Goal: Transaction & Acquisition: Purchase product/service

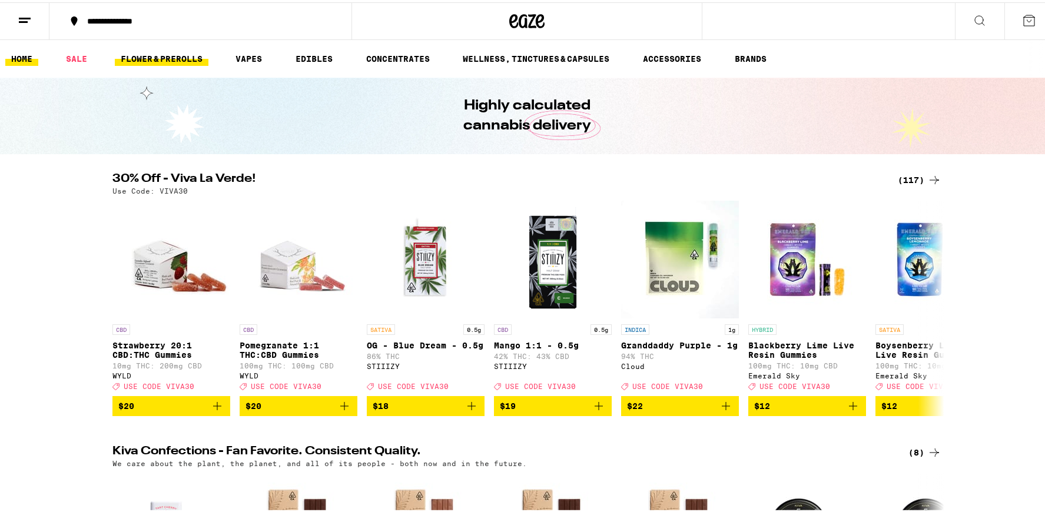
click at [158, 62] on link "FLOWER & PREROLLS" at bounding box center [162, 56] width 94 height 14
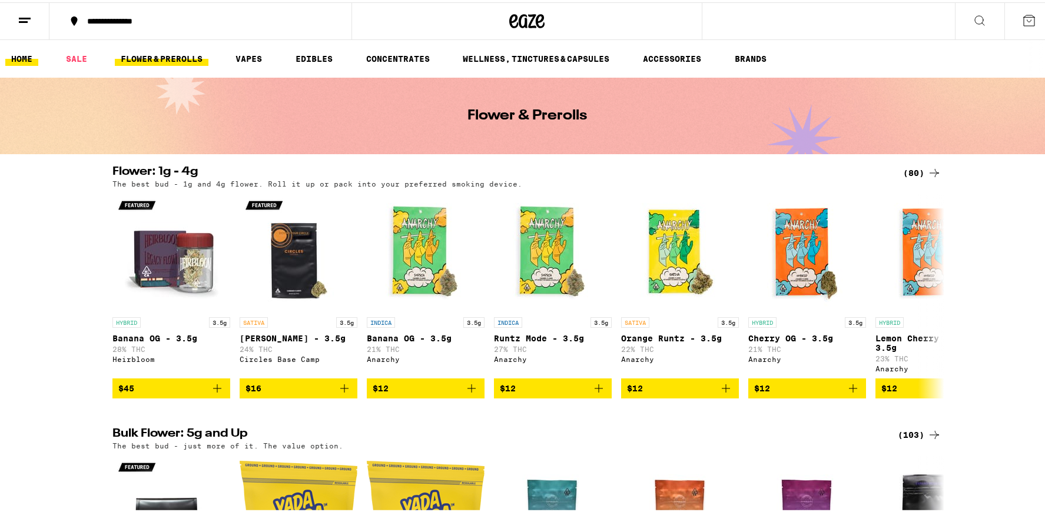
click at [34, 61] on link "HOME" at bounding box center [21, 56] width 33 height 14
